Goal: Information Seeking & Learning: Find specific fact

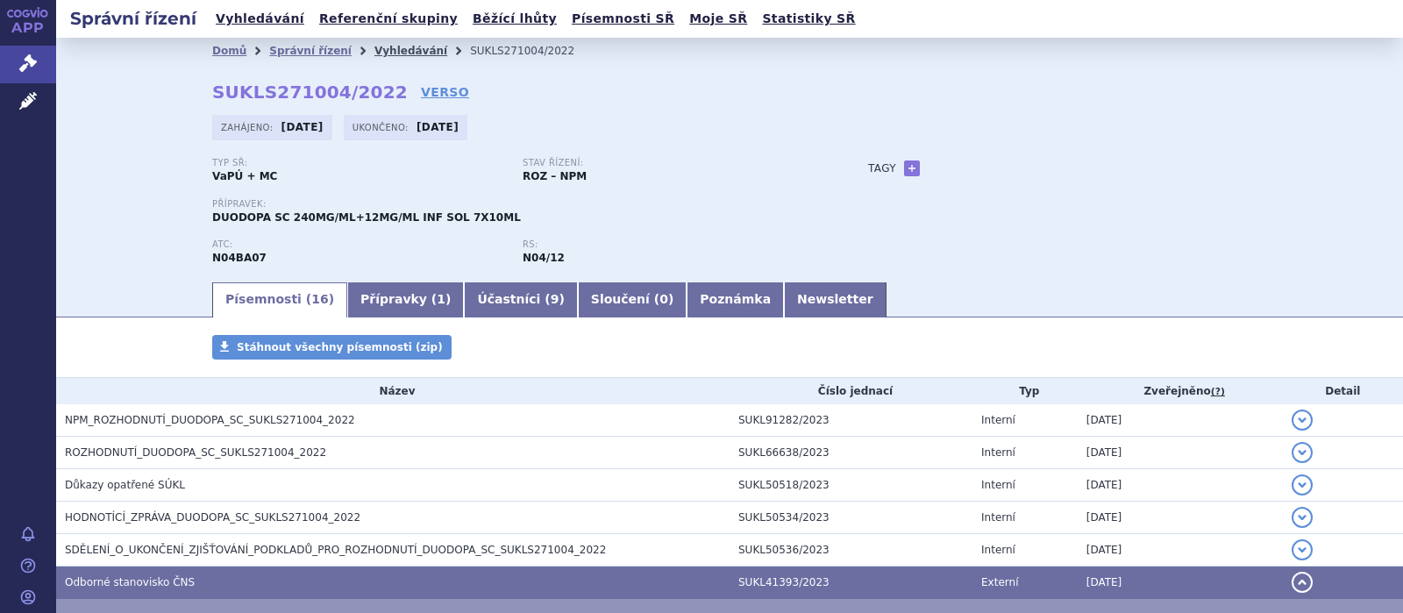
click at [381, 49] on link "Vyhledávání" at bounding box center [410, 51] width 73 height 12
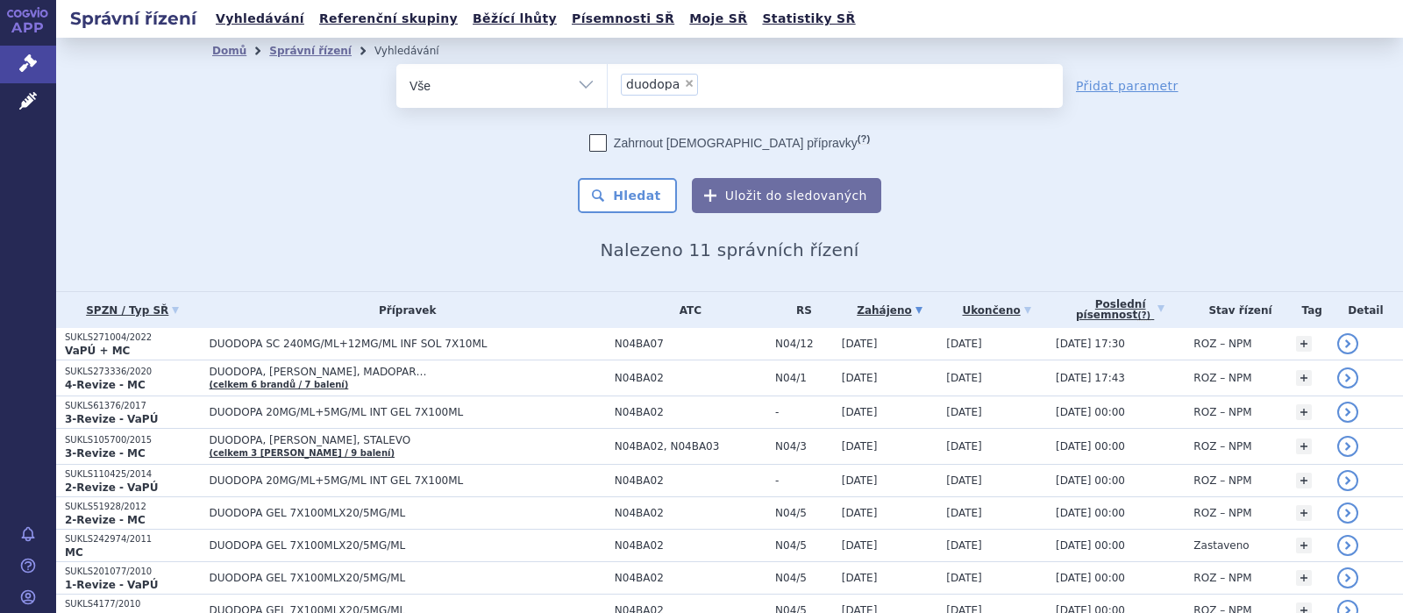
click at [687, 85] on span "×" at bounding box center [689, 83] width 11 height 11
click at [608, 85] on select "duodopa" at bounding box center [607, 85] width 1 height 44
select select
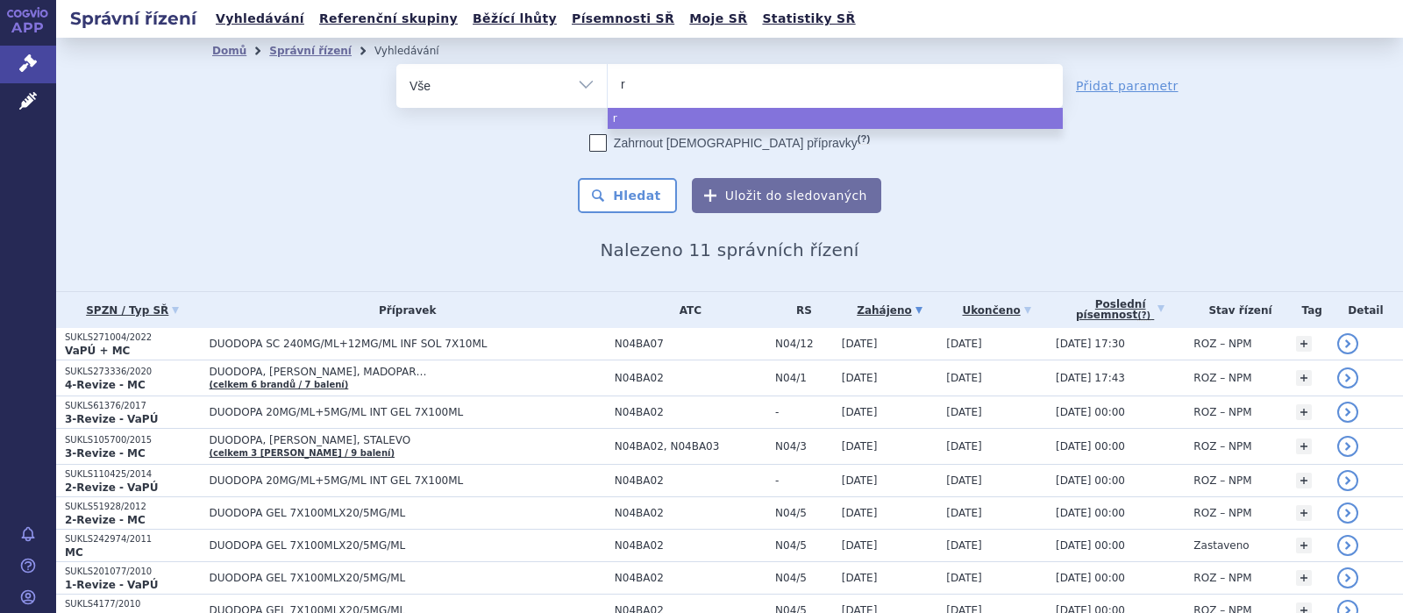
type input "ru"
type input "ruco"
type input "rucone"
type input "ruconest"
select select "ruconest"
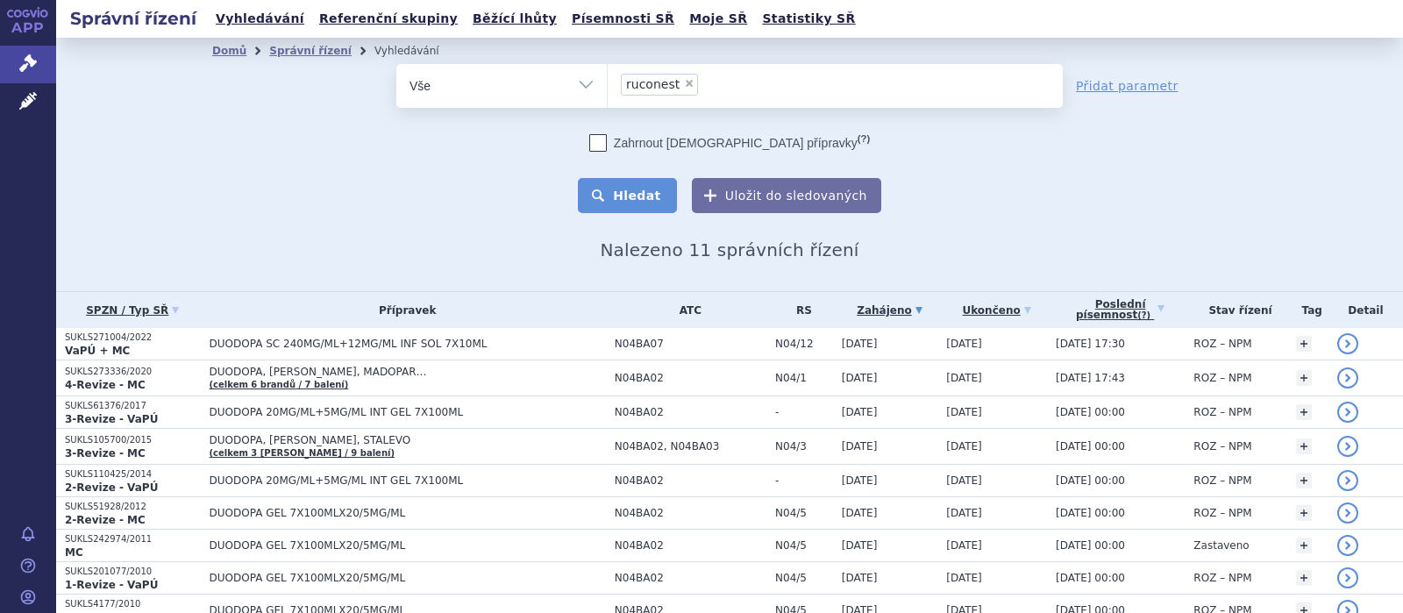
click at [625, 196] on button "Hledat" at bounding box center [627, 195] width 99 height 35
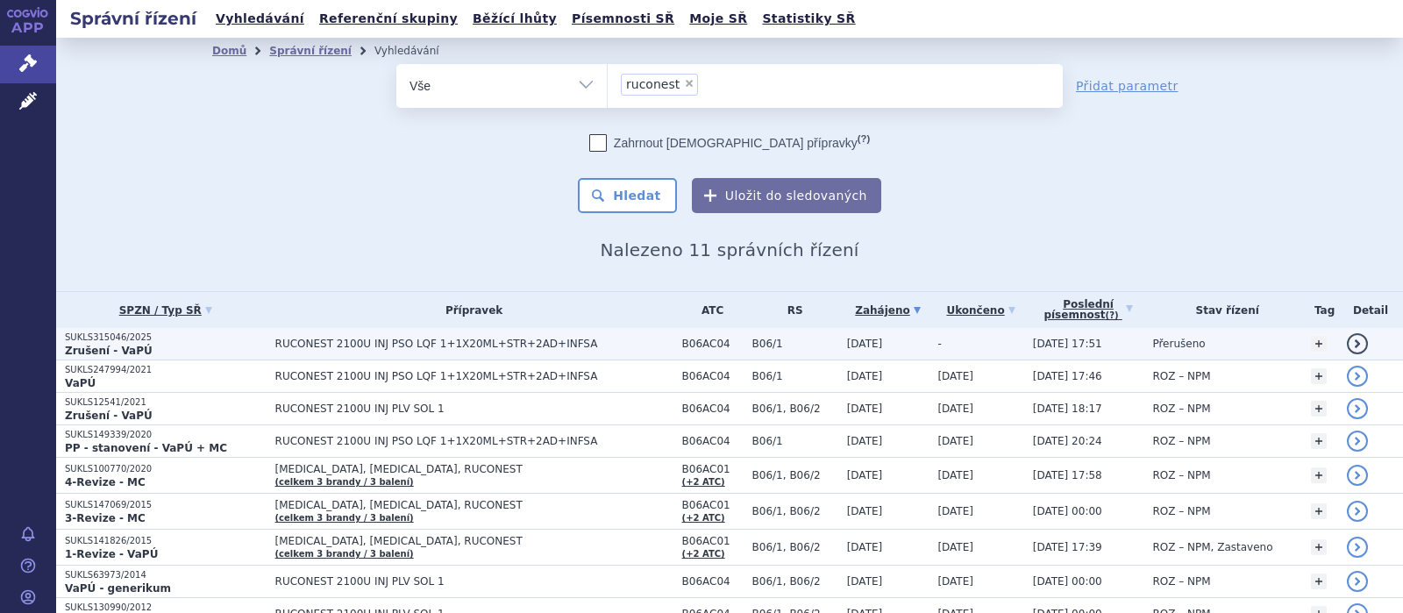
click at [465, 344] on span "RUCONEST 2100U INJ PSO LQF 1+1X20ML+STR+2AD+INFSA" at bounding box center [474, 344] width 398 height 12
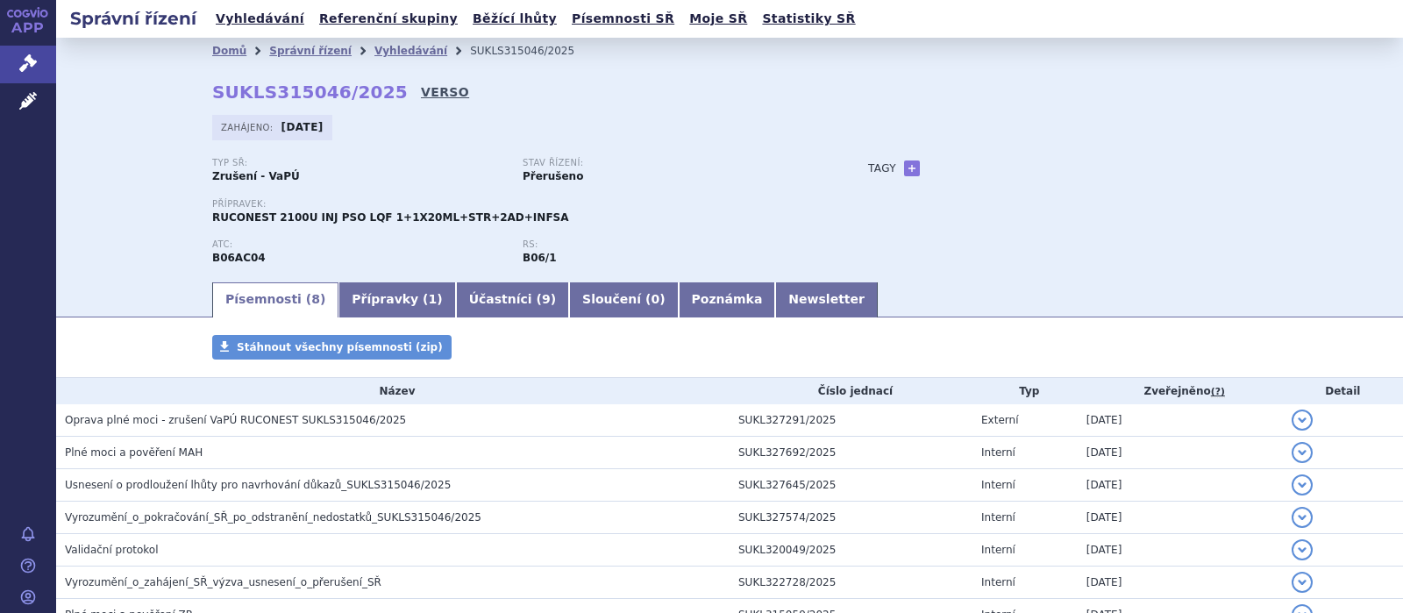
click at [421, 93] on link "VERSO" at bounding box center [445, 92] width 48 height 18
